Goal: Use online tool/utility: Utilize a website feature to perform a specific function

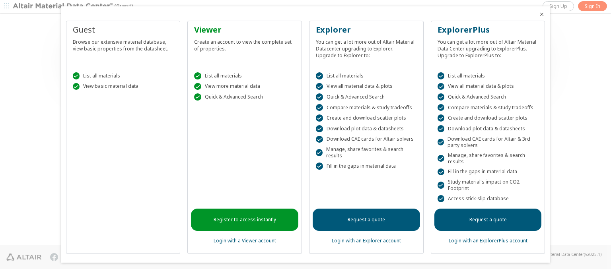
click at [538, 14] on icon "Close" at bounding box center [541, 14] width 6 height 6
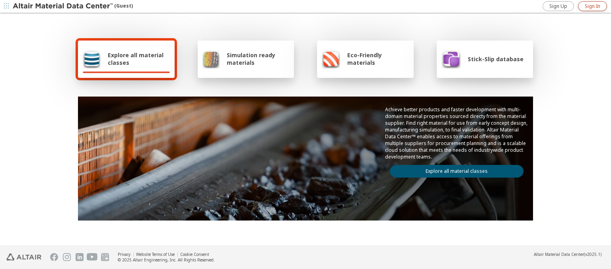
click at [592, 6] on span "Sign In" at bounding box center [593, 6] width 16 height 6
click at [63, 6] on img at bounding box center [63, 6] width 101 height 8
click at [136, 59] on span "Explore all material classes" at bounding box center [139, 58] width 62 height 15
click at [453, 169] on link "Explore all material classes" at bounding box center [457, 171] width 134 height 13
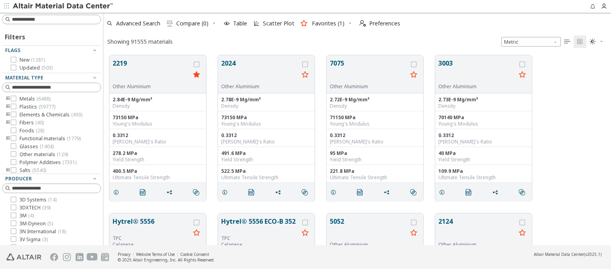
scroll to position [190, 501]
click at [273, 23] on span "Scatter Plot" at bounding box center [278, 24] width 31 height 6
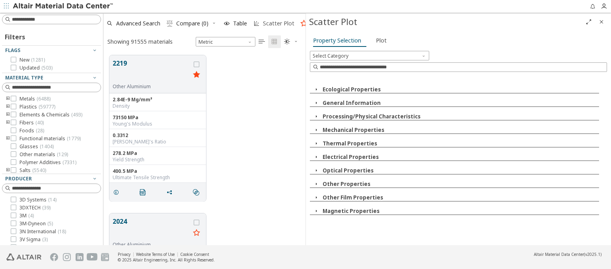
scroll to position [190, 196]
click at [316, 89] on icon "button" at bounding box center [316, 89] width 6 height 6
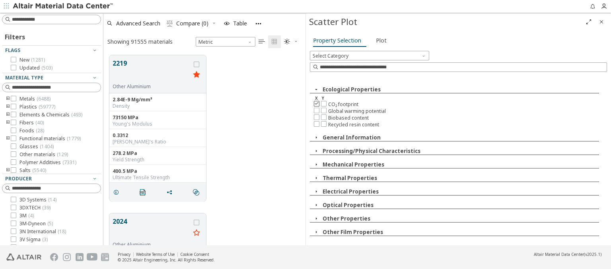
click at [316, 103] on icon at bounding box center [317, 104] width 6 height 6
click at [323, 103] on icon at bounding box center [324, 104] width 6 height 6
click at [379, 40] on span "Plot" at bounding box center [381, 40] width 11 height 13
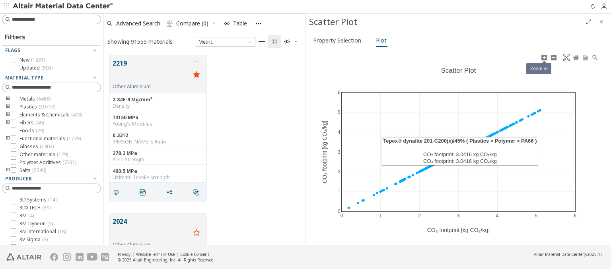
click at [544, 57] on icon at bounding box center [544, 57] width 6 height 6
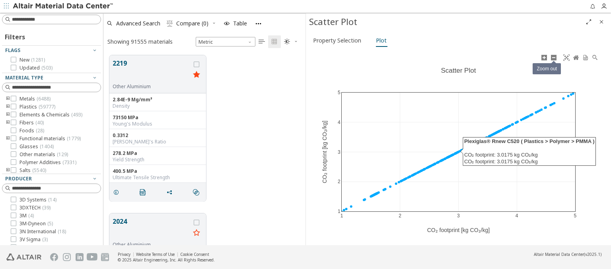
click at [553, 57] on icon at bounding box center [553, 57] width 6 height 6
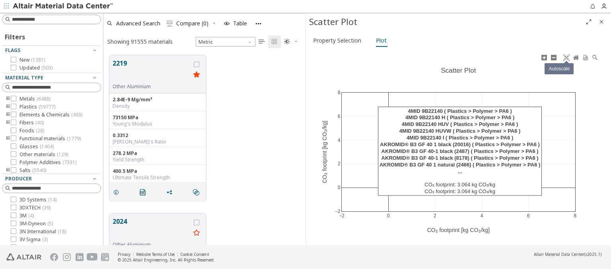
click at [566, 57] on icon at bounding box center [566, 57] width 6 height 6
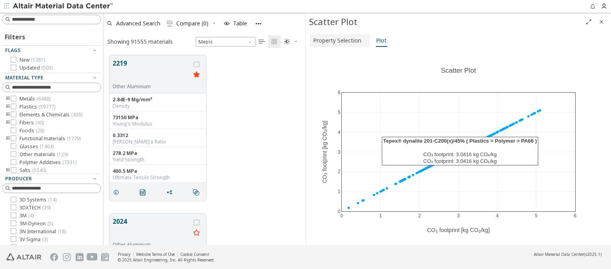
click at [338, 40] on span "Property Selection" at bounding box center [337, 40] width 48 height 13
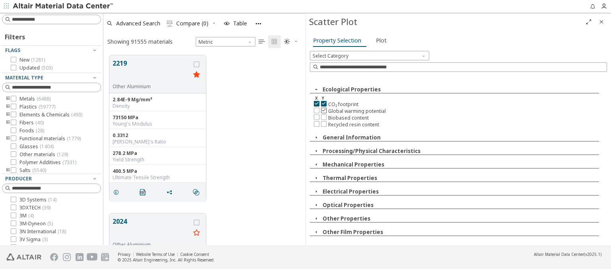
click at [323, 110] on icon at bounding box center [324, 110] width 6 height 6
click at [379, 40] on span "Plot" at bounding box center [381, 40] width 11 height 13
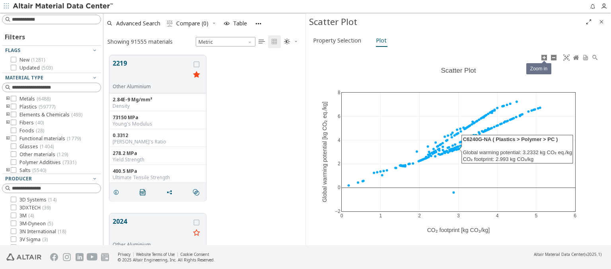
click at [544, 57] on icon at bounding box center [544, 57] width 6 height 6
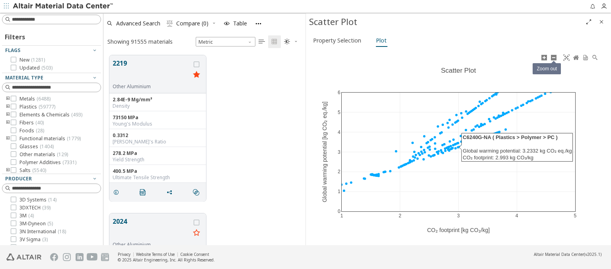
click at [553, 57] on icon at bounding box center [553, 57] width 6 height 6
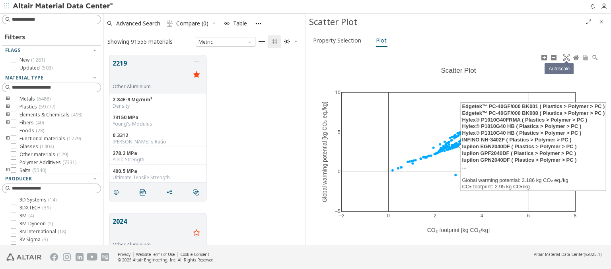
click at [566, 57] on icon at bounding box center [566, 57] width 6 height 6
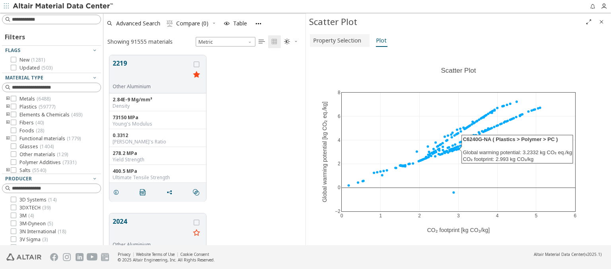
click at [338, 40] on span "Property Selection" at bounding box center [337, 40] width 48 height 13
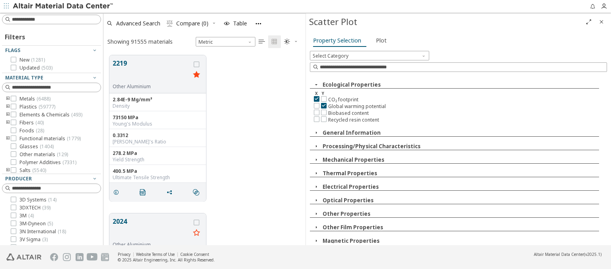
scroll to position [7, 0]
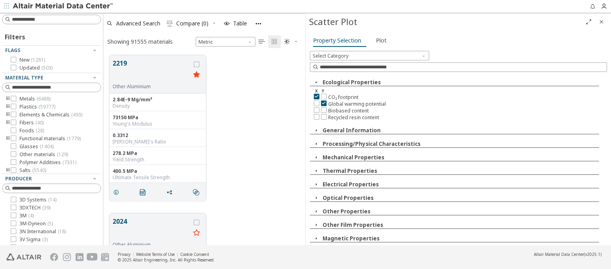
click at [63, 6] on img at bounding box center [63, 6] width 101 height 8
